Goal: Task Accomplishment & Management: Complete application form

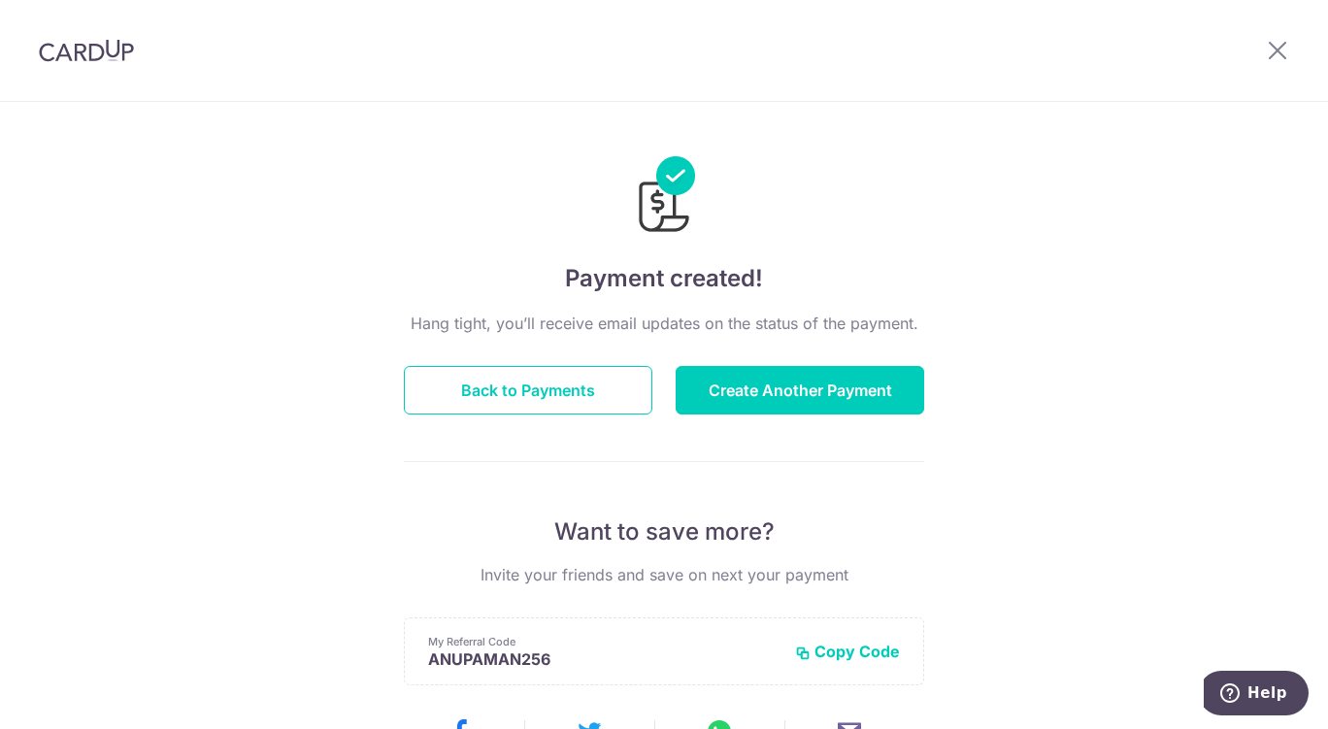
scroll to position [410, 0]
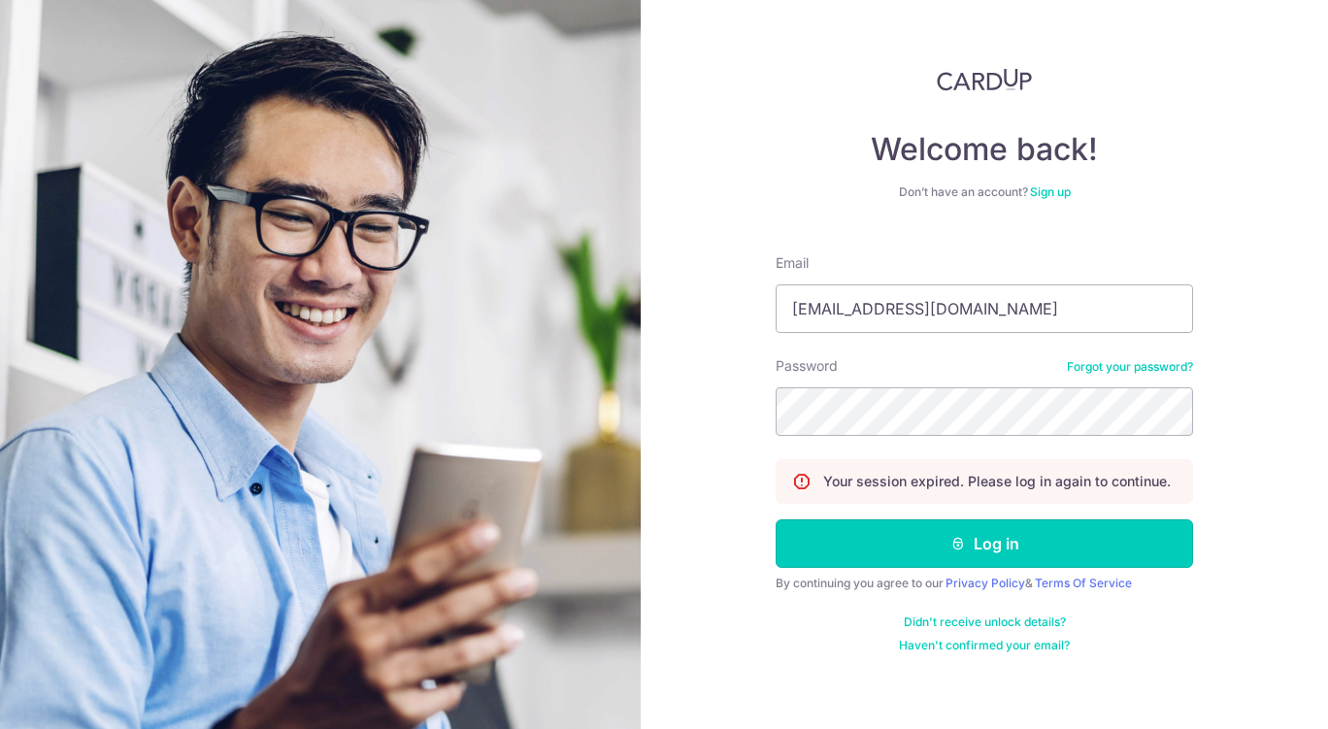
click at [950, 533] on button "Log in" at bounding box center [984, 543] width 417 height 49
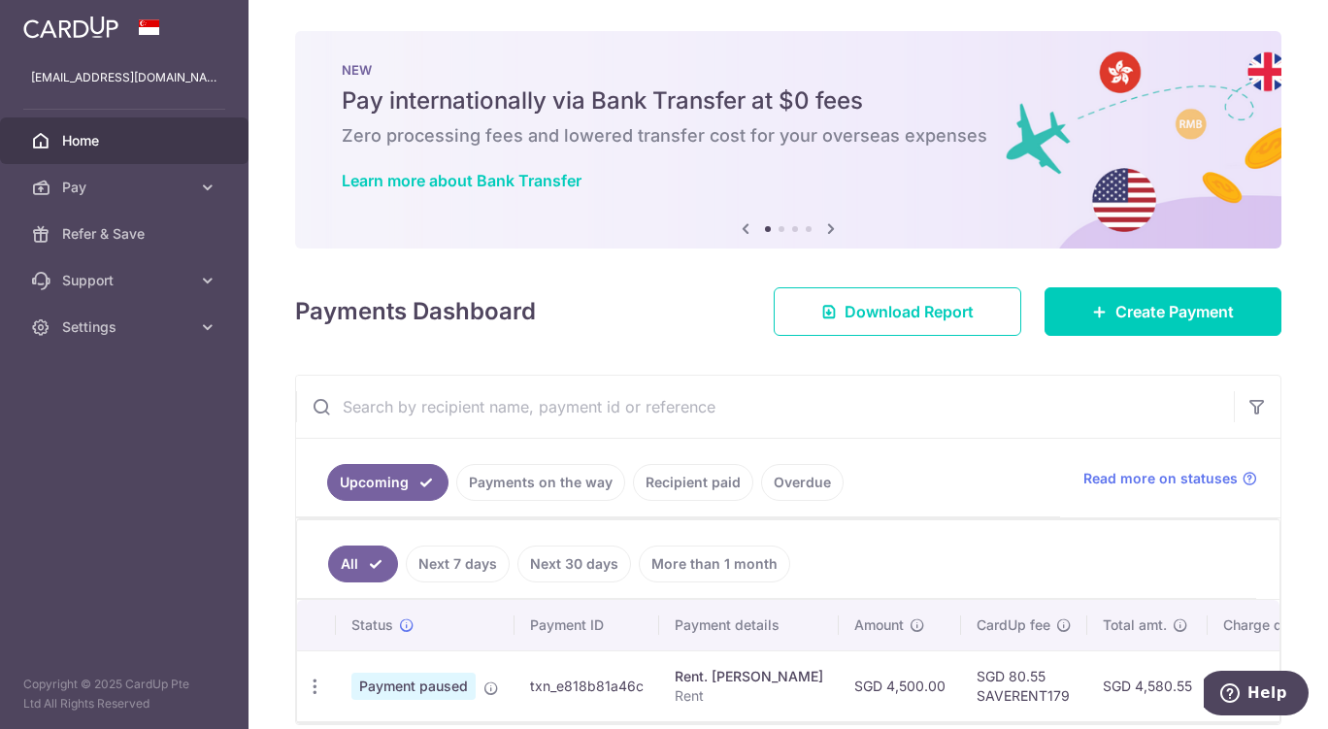
scroll to position [97, 0]
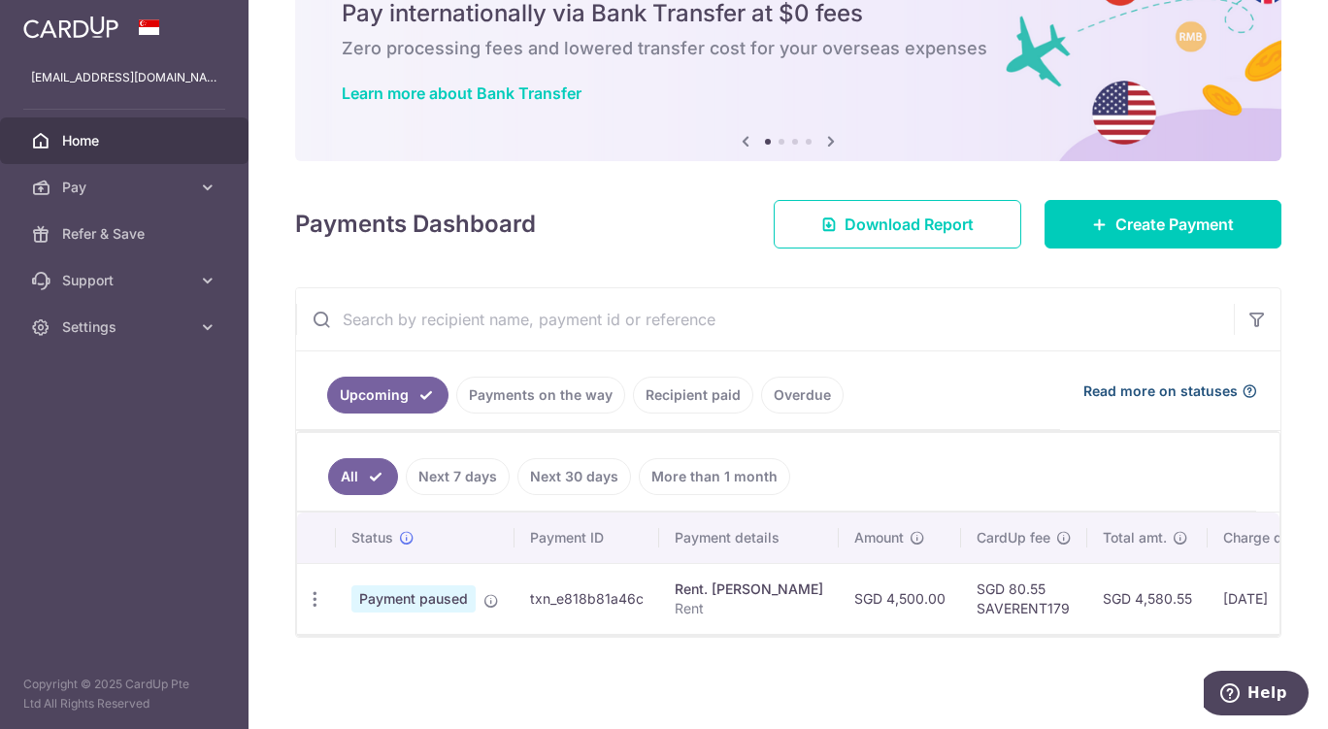
click at [1160, 382] on span "Read more on statuses" at bounding box center [1160, 391] width 154 height 19
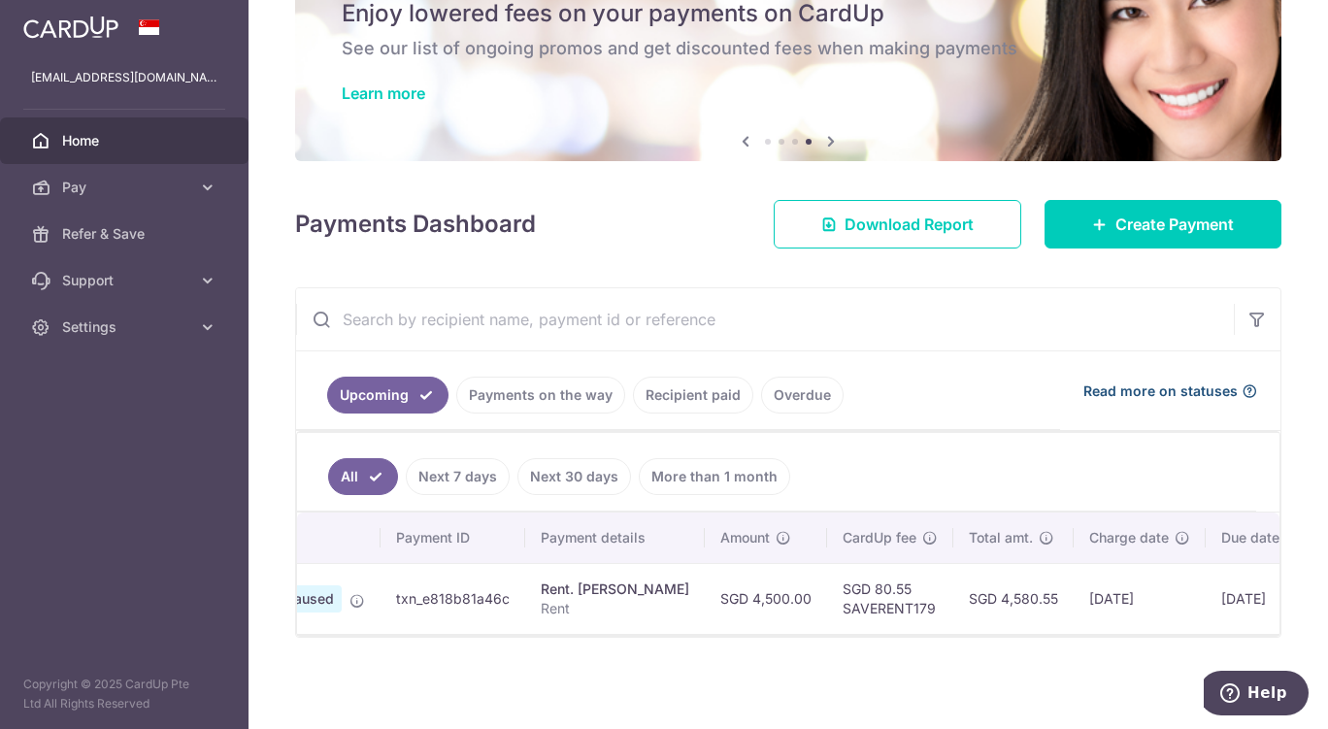
scroll to position [0, 0]
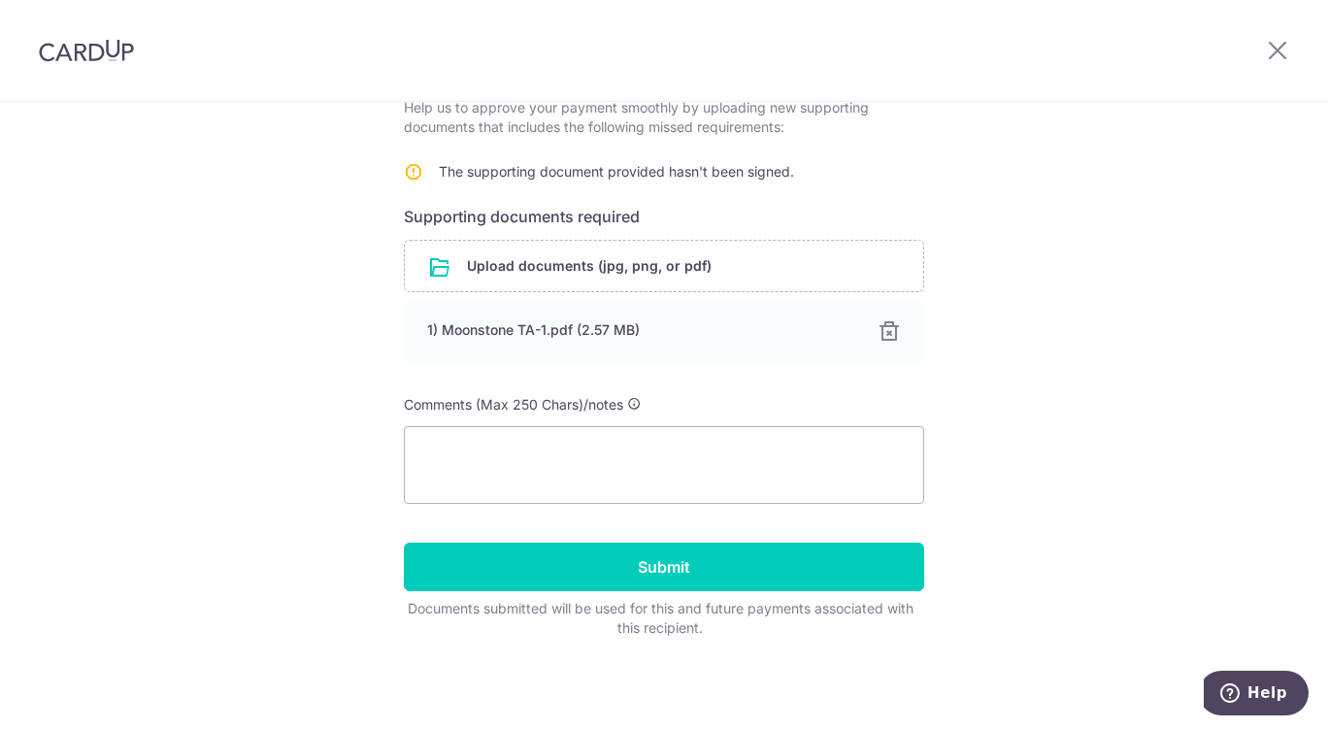
scroll to position [354, 0]
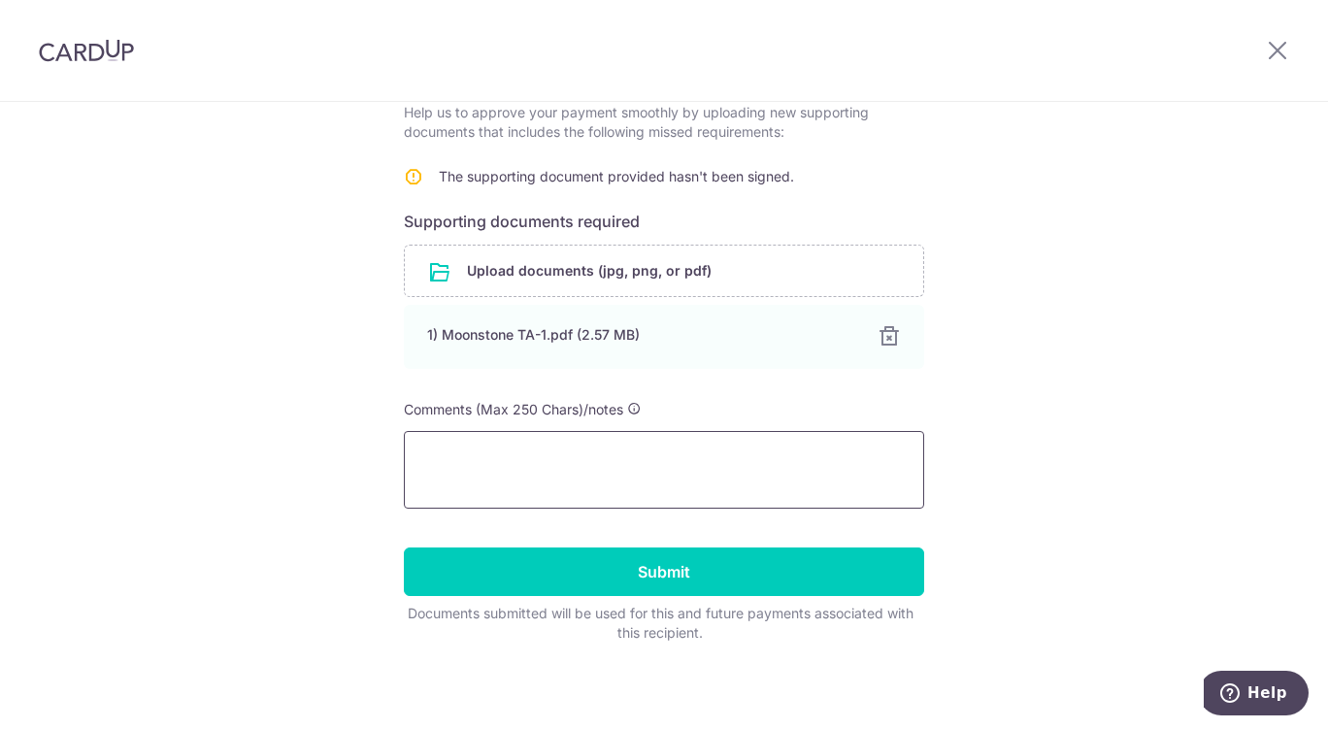
click at [774, 458] on textarea at bounding box center [664, 470] width 520 height 78
type textarea "updated doc uploaded"
click at [860, 563] on input "Submit" at bounding box center [664, 572] width 520 height 49
